Goal: Information Seeking & Learning: Learn about a topic

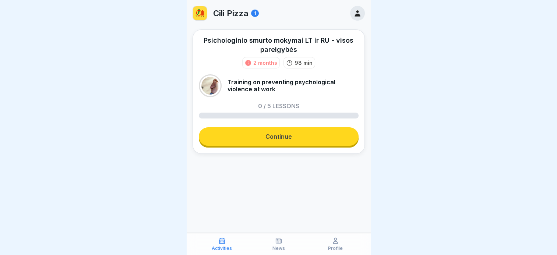
scroll to position [6, 0]
click at [286, 129] on link "Continue" at bounding box center [279, 136] width 160 height 18
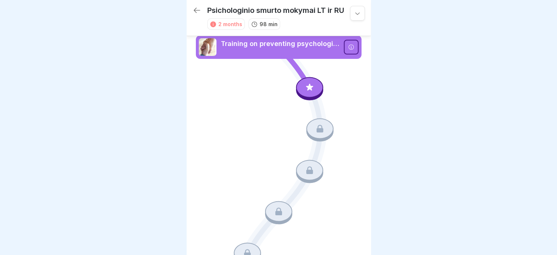
click at [317, 125] on icon at bounding box center [320, 129] width 10 height 10
click at [308, 77] on div at bounding box center [309, 88] width 27 height 23
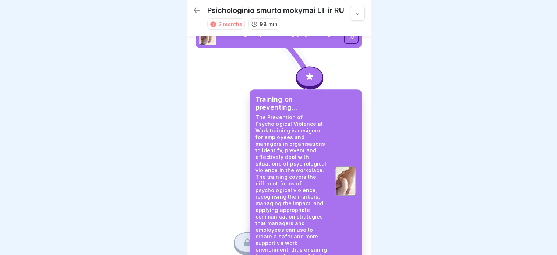
scroll to position [6, 0]
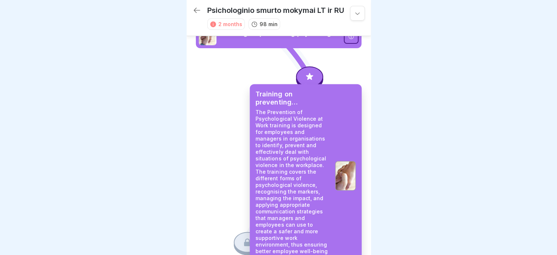
click at [311, 158] on p "The Prevention of Psychological Violence at Work training is designed for emplo…" at bounding box center [293, 185] width 74 height 152
click at [309, 152] on p "The Prevention of Psychological Violence at Work training is designed for emplo…" at bounding box center [293, 185] width 74 height 152
click at [292, 173] on p "The Prevention of Psychological Violence at Work training is designed for emplo…" at bounding box center [293, 185] width 74 height 152
click at [293, 187] on p "The Prevention of Psychological Violence at Work training is designed for emplo…" at bounding box center [293, 185] width 74 height 152
click at [294, 187] on p "The Prevention of Psychological Violence at Work training is designed for emplo…" at bounding box center [293, 185] width 74 height 152
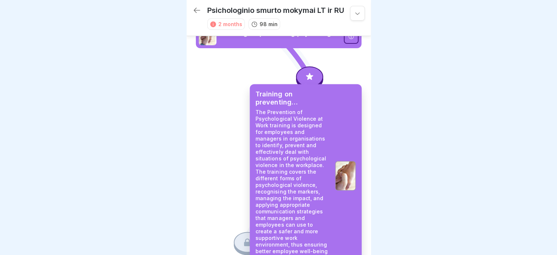
click at [295, 187] on p "The Prevention of Psychological Violence at Work training is designed for emplo…" at bounding box center [293, 185] width 74 height 152
click at [296, 187] on p "The Prevention of Psychological Violence at Work training is designed for emplo…" at bounding box center [293, 185] width 74 height 152
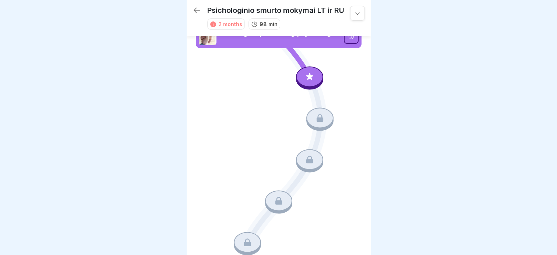
click at [354, 11] on icon at bounding box center [357, 13] width 7 height 7
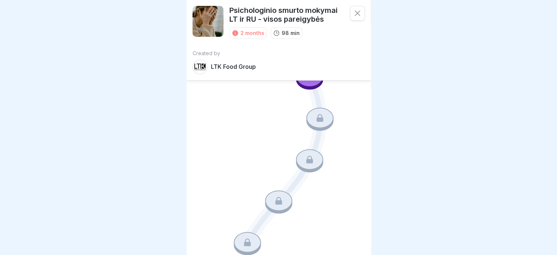
click at [249, 134] on icon at bounding box center [279, 139] width 166 height 207
click at [273, 108] on icon at bounding box center [279, 139] width 166 height 207
click at [355, 10] on icon at bounding box center [357, 13] width 7 height 7
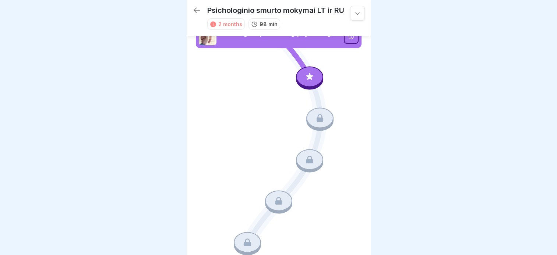
click at [348, 34] on icon at bounding box center [351, 37] width 6 height 6
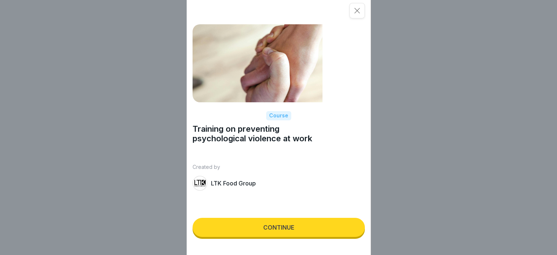
click at [286, 231] on div "Continue" at bounding box center [278, 227] width 31 height 7
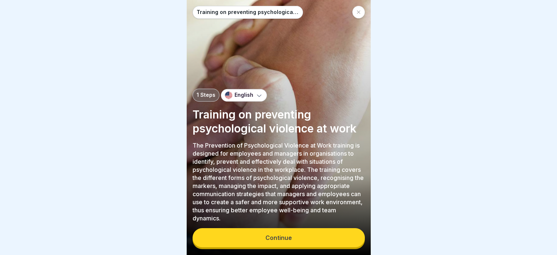
click at [256, 94] on icon at bounding box center [259, 95] width 7 height 7
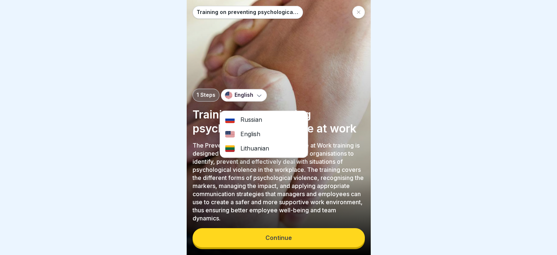
click at [259, 141] on div "Lithuanian" at bounding box center [264, 148] width 88 height 14
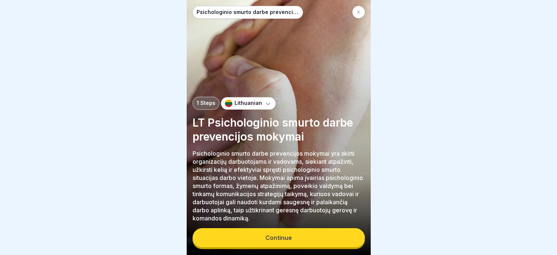
click at [282, 236] on div "Continue" at bounding box center [278, 238] width 27 height 7
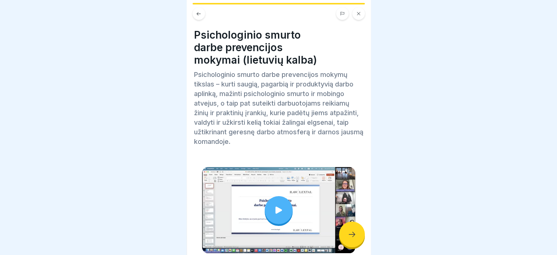
click at [279, 205] on icon at bounding box center [279, 210] width 10 height 10
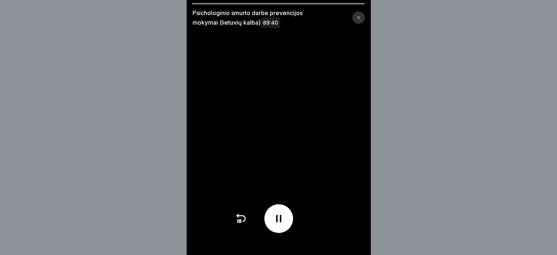
click at [338, 3] on div at bounding box center [279, 3] width 172 height 1
click at [349, 1] on video at bounding box center [279, 127] width 184 height 255
click at [281, 222] on icon at bounding box center [278, 218] width 5 height 7
click at [279, 147] on video at bounding box center [279, 127] width 184 height 255
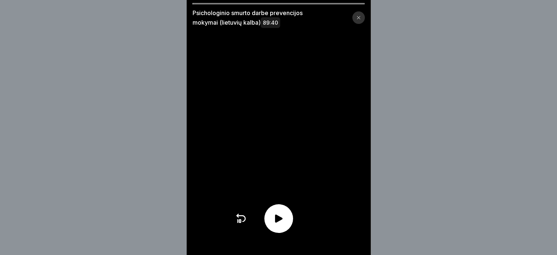
click at [279, 223] on icon at bounding box center [278, 219] width 7 height 8
click at [249, 3] on div at bounding box center [279, 3] width 172 height 1
drag, startPoint x: 201, startPoint y: 4, endPoint x: 215, endPoint y: 4, distance: 14.4
click at [215, 4] on div at bounding box center [279, 3] width 172 height 1
drag, startPoint x: 196, startPoint y: 3, endPoint x: 214, endPoint y: 3, distance: 17.7
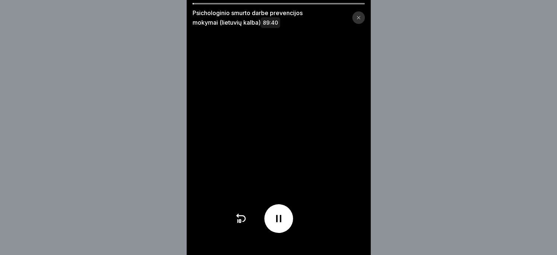
click at [214, 3] on div at bounding box center [279, 3] width 172 height 1
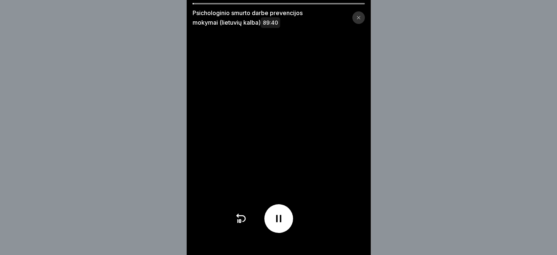
click at [214, 3] on div at bounding box center [279, 3] width 172 height 1
click at [302, 162] on video at bounding box center [279, 127] width 184 height 255
